Goal: Transaction & Acquisition: Purchase product/service

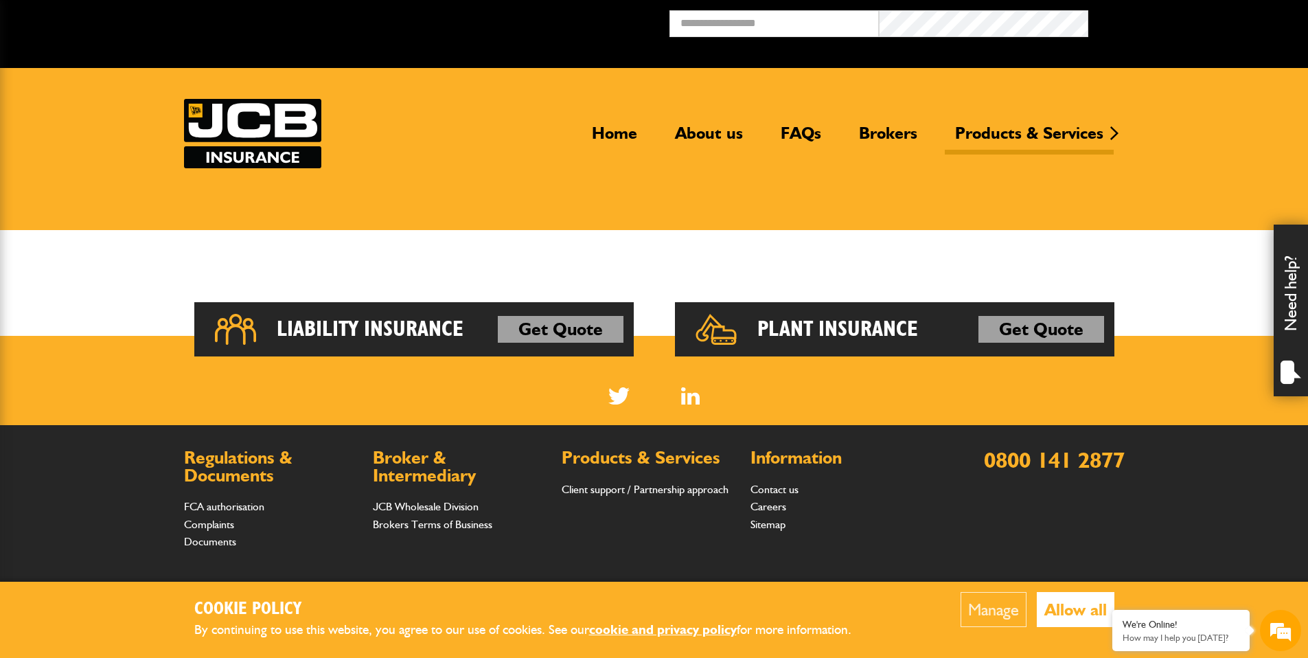
click at [1077, 612] on button "Allow all" at bounding box center [1076, 609] width 78 height 35
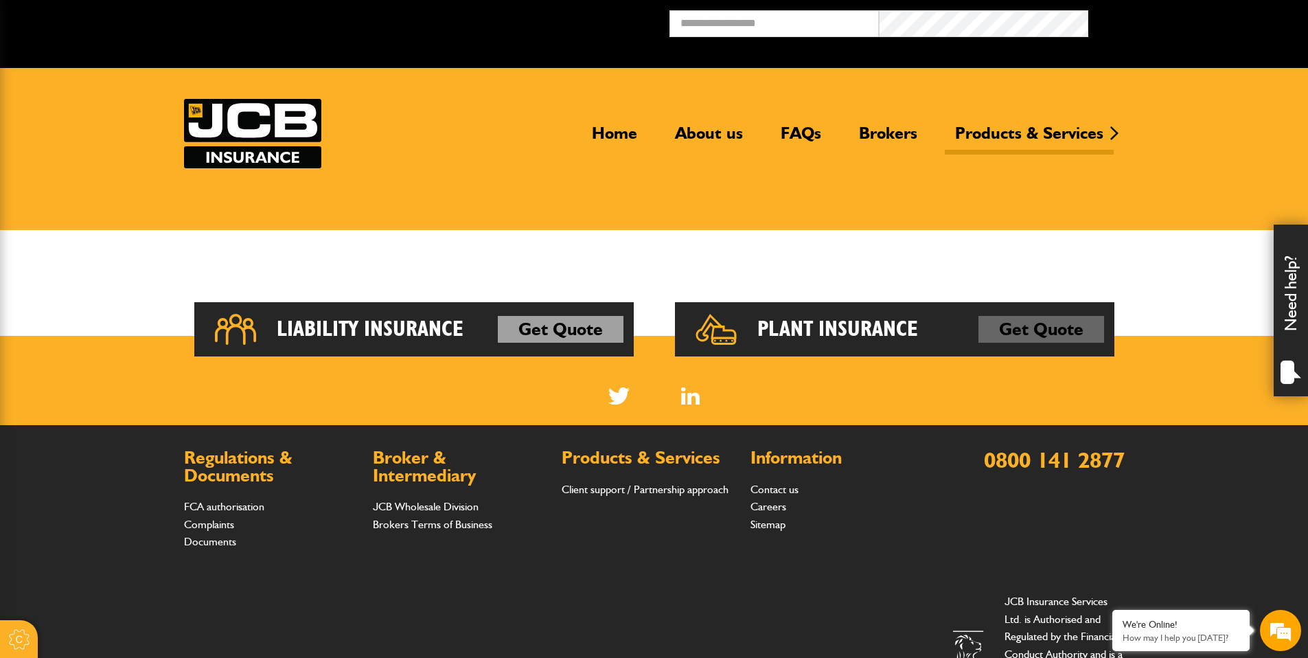
click at [1027, 337] on link "Get Quote" at bounding box center [1041, 329] width 126 height 27
click at [813, 327] on h2 "Plant Insurance" at bounding box center [837, 329] width 161 height 27
click at [1069, 327] on link "Get Quote" at bounding box center [1041, 329] width 126 height 27
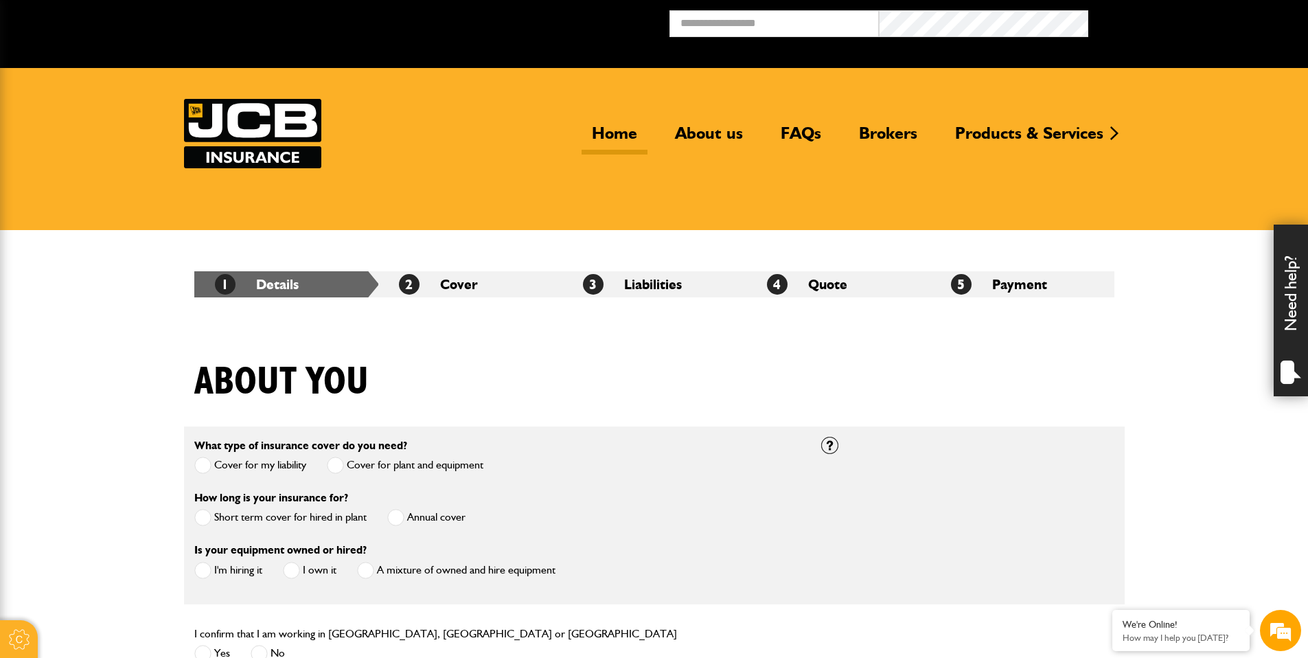
click at [626, 137] on link "Home" at bounding box center [615, 139] width 66 height 32
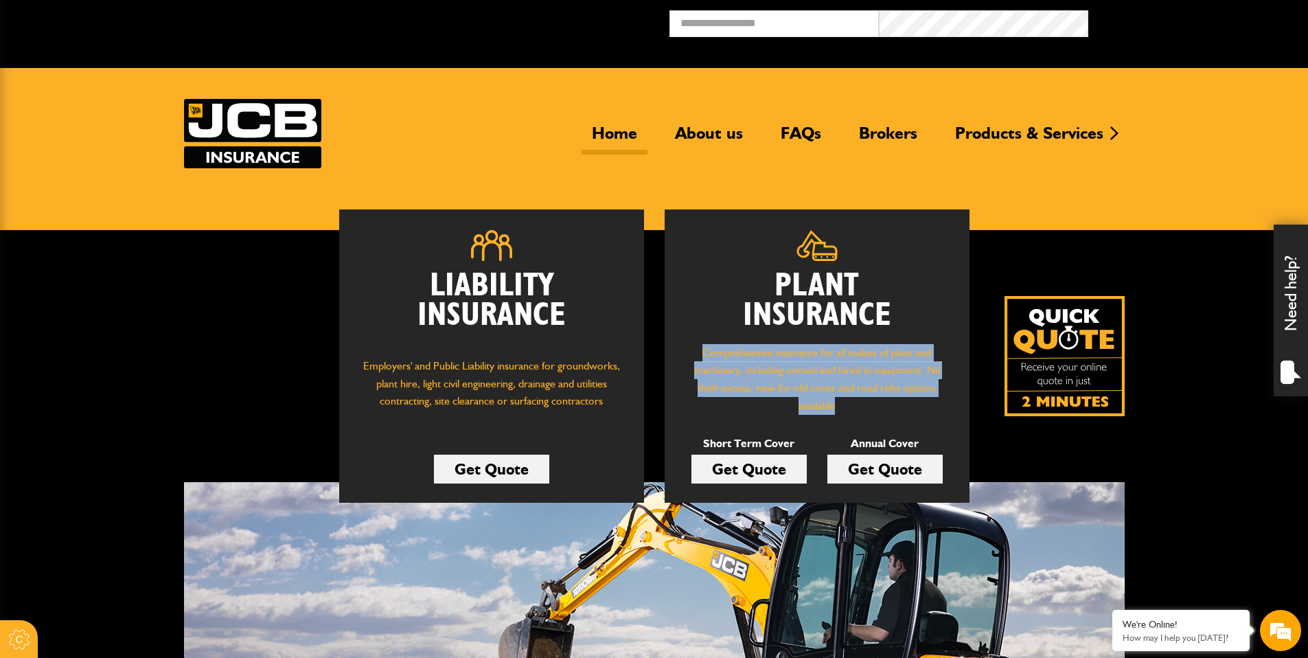
drag, startPoint x: 705, startPoint y: 350, endPoint x: 911, endPoint y: 401, distance: 211.5
click at [911, 401] on p "Comprehensive insurance for all makes of plant and machinery, including owned a…" at bounding box center [817, 379] width 264 height 70
click at [900, 402] on p "Comprehensive insurance for all makes of plant and machinery, including owned a…" at bounding box center [817, 379] width 264 height 70
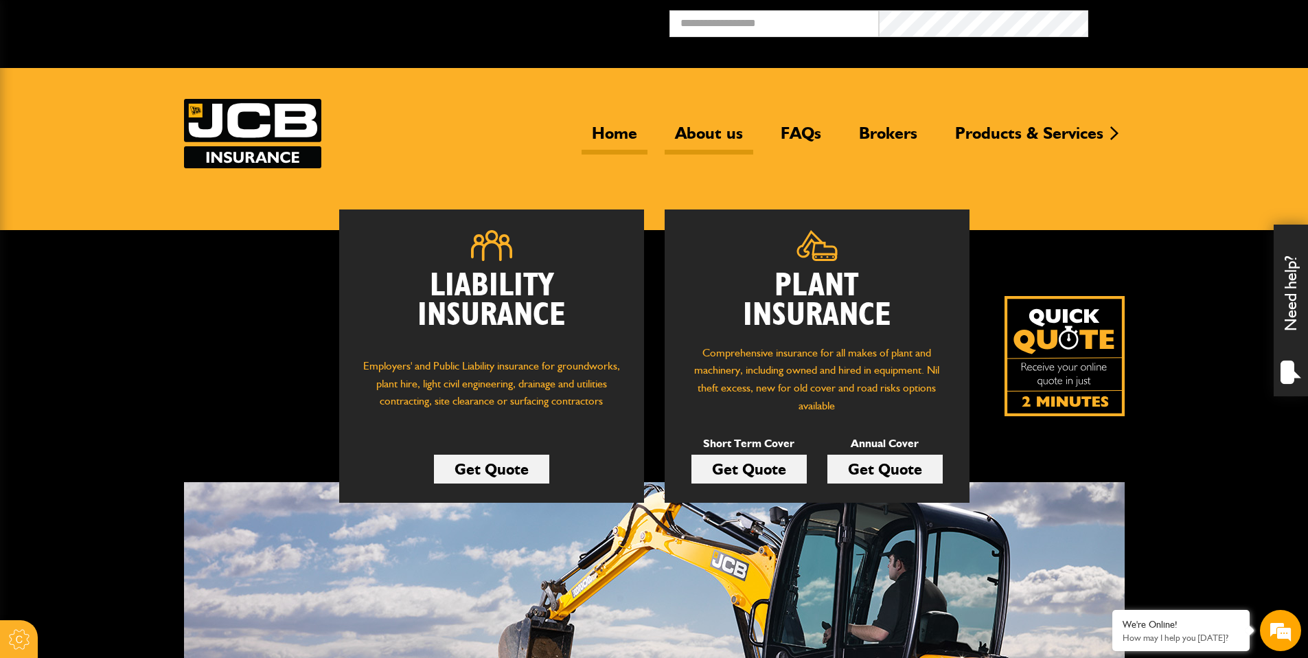
click at [686, 139] on link "About us" at bounding box center [709, 139] width 89 height 32
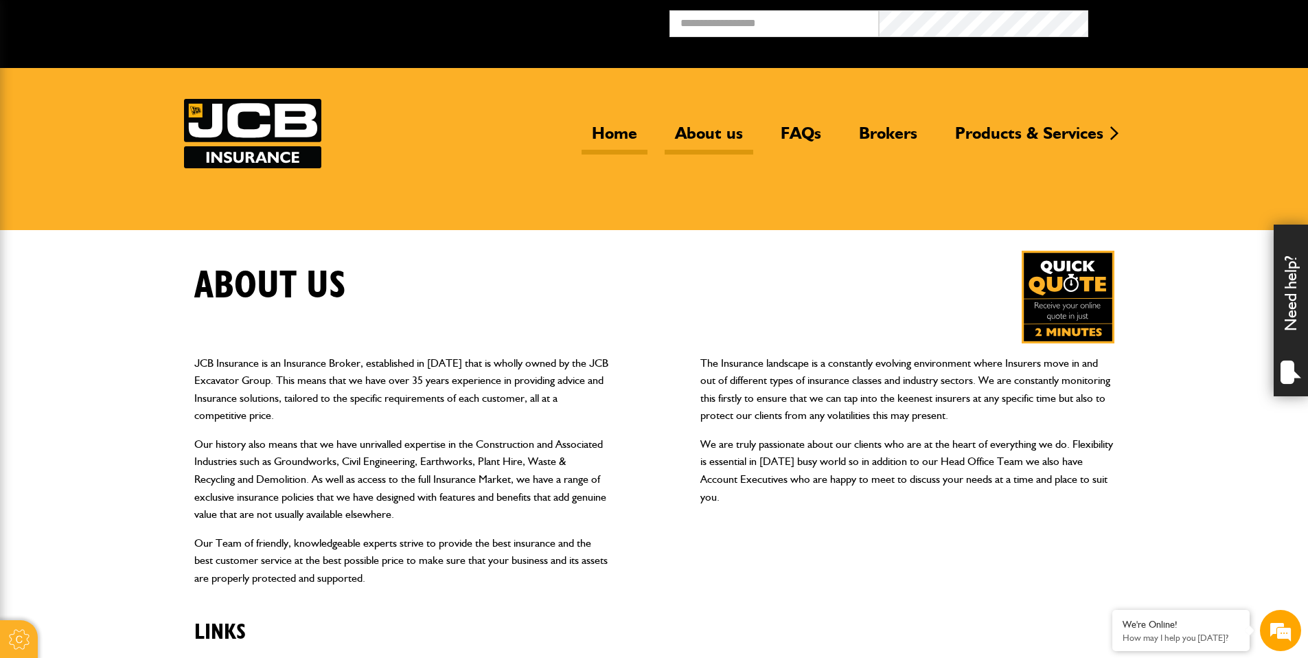
drag, startPoint x: 584, startPoint y: 139, endPoint x: 598, endPoint y: 139, distance: 13.7
click at [585, 139] on link "Home" at bounding box center [615, 139] width 66 height 32
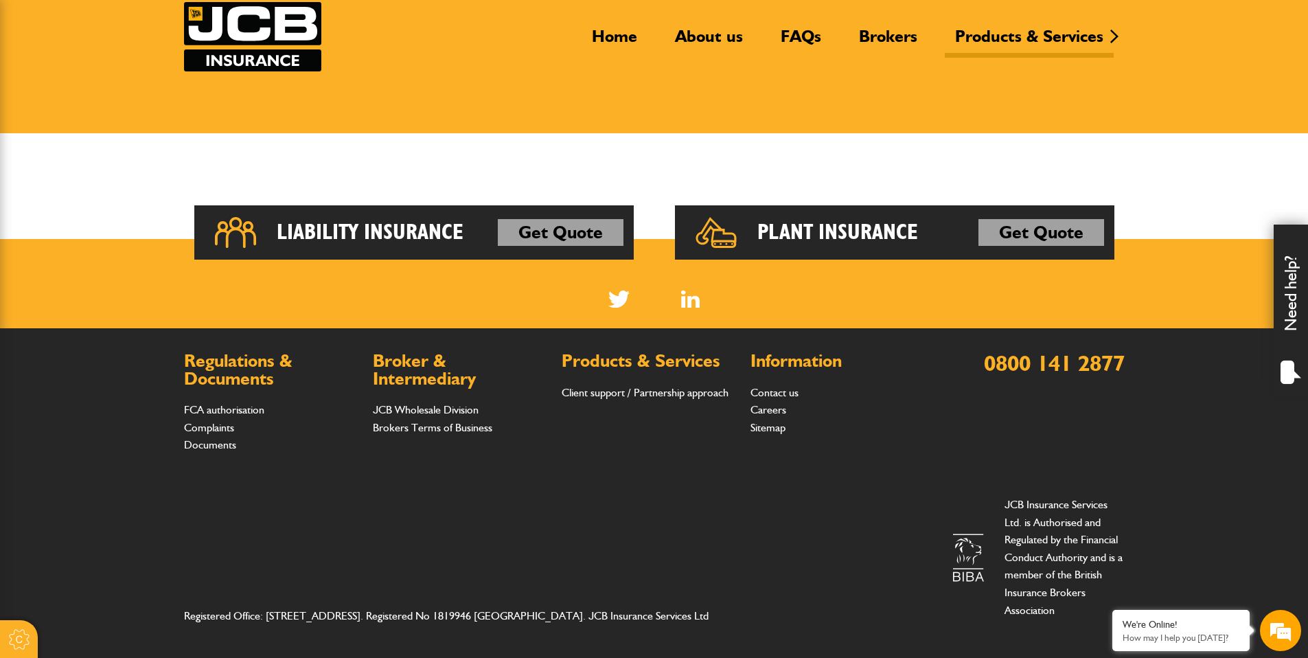
scroll to position [100, 0]
